Goal: Task Accomplishment & Management: Use online tool/utility

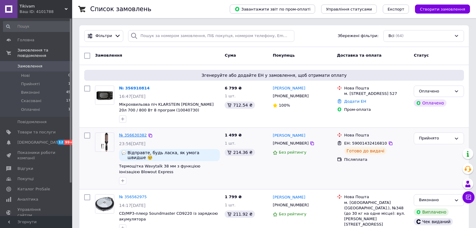
click at [134, 135] on link "№ 356630382" at bounding box center [133, 135] width 28 height 5
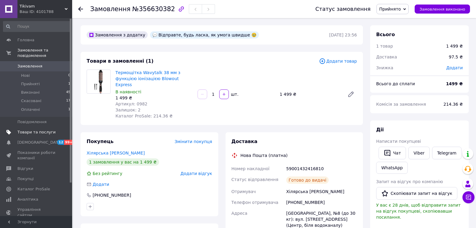
click at [29, 129] on span "Товари та послуги" at bounding box center [36, 131] width 38 height 5
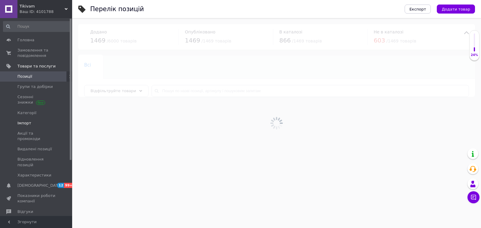
click at [24, 123] on span "Імпорт" at bounding box center [24, 122] width 14 height 5
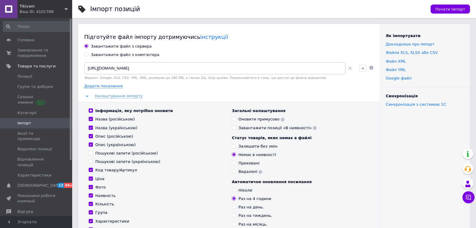
click at [350, 68] on use at bounding box center [350, 68] width 4 height 4
paste input "[URL][DOMAIN_NAME]"
type input "[URL][DOMAIN_NAME]"
click at [244, 118] on div "Оновити примусово" at bounding box center [261, 118] width 46 height 5
click at [236, 118] on input "Оновити примусово" at bounding box center [234, 119] width 4 height 4
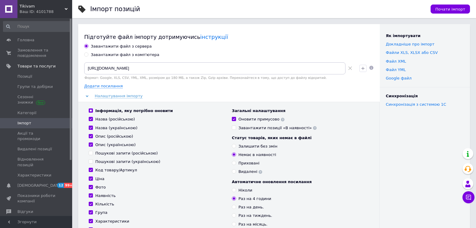
checkbox input "true"
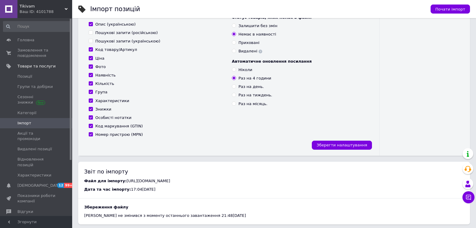
scroll to position [90, 0]
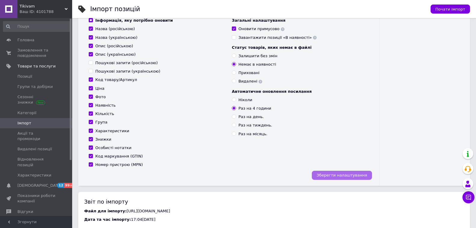
click at [352, 176] on span "Зберегти налаштування" at bounding box center [342, 175] width 50 height 5
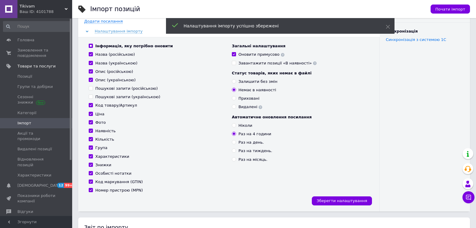
scroll to position [0, 0]
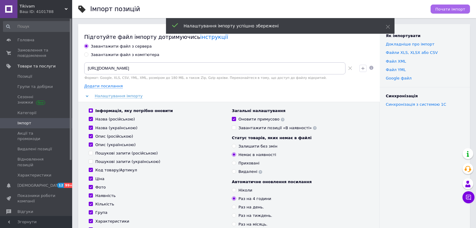
click at [450, 6] on button "Почати імпорт" at bounding box center [449, 9] width 39 height 9
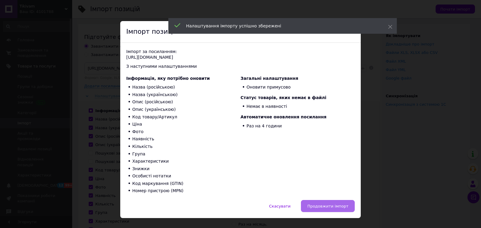
click at [323, 209] on button "Продовжити імпорт" at bounding box center [328, 206] width 54 height 12
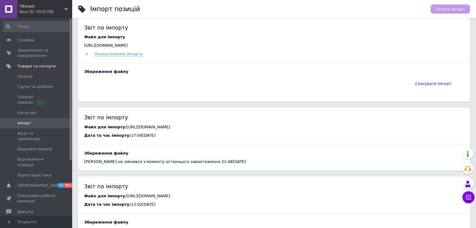
scroll to position [266, 0]
